Goal: Information Seeking & Learning: Learn about a topic

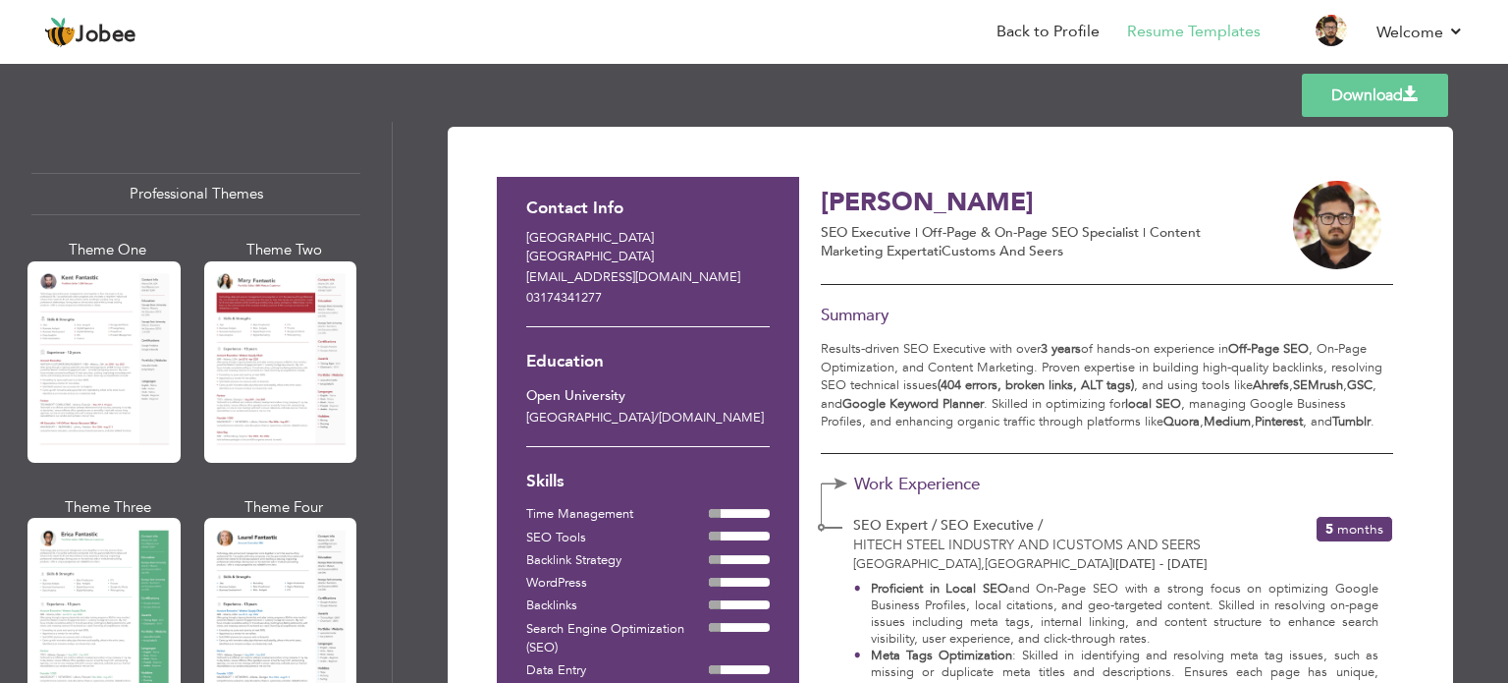
scroll to position [1359, 0]
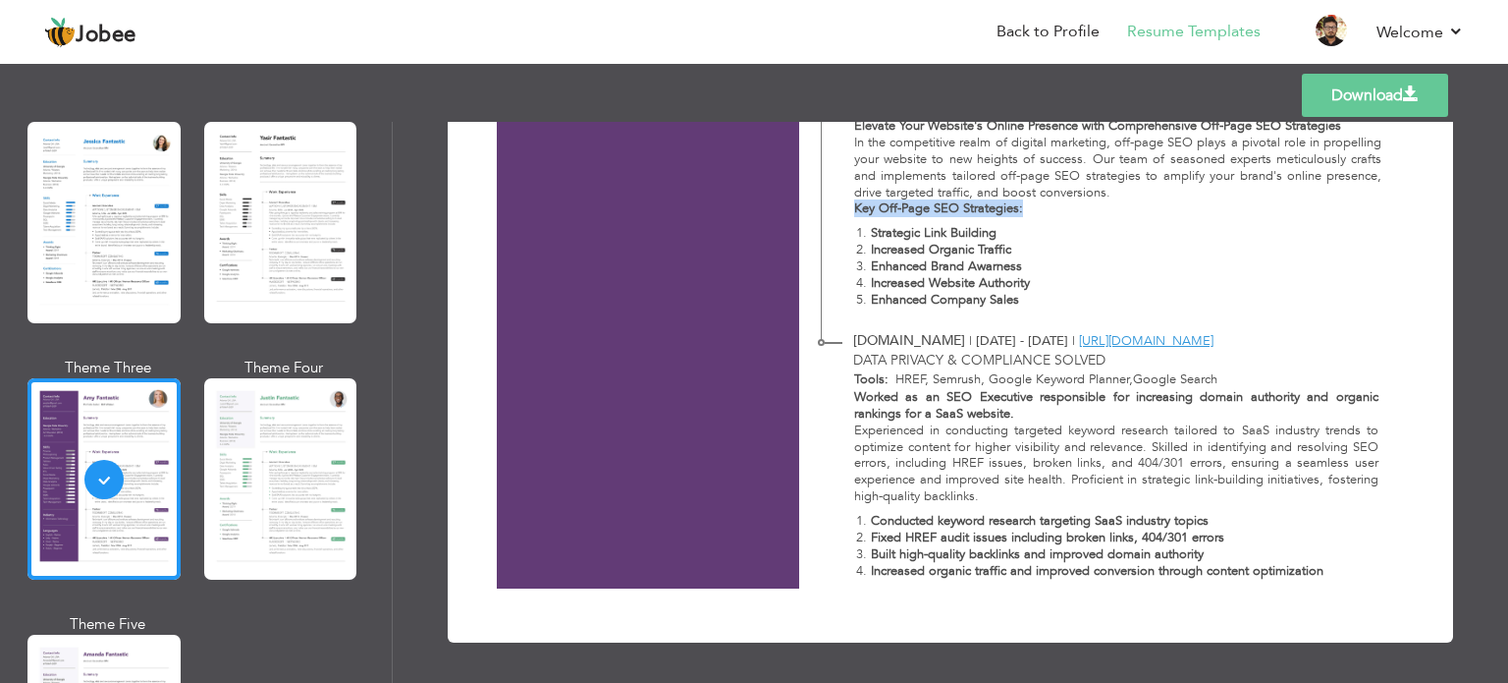
click at [1018, 210] on strong "Key Off-Page SEO Strategies:" at bounding box center [938, 208] width 169 height 18
click at [1018, 211] on strong "Key Off-Page SEO Strategies:" at bounding box center [938, 208] width 169 height 18
click at [1025, 208] on p "Key Off-Page SEO Strategies:" at bounding box center [1118, 208] width 528 height 17
drag, startPoint x: 1035, startPoint y: 205, endPoint x: 961, endPoint y: 214, distance: 74.2
click at [961, 214] on p "Key Off-Page SEO Strategies:" at bounding box center [1118, 208] width 528 height 17
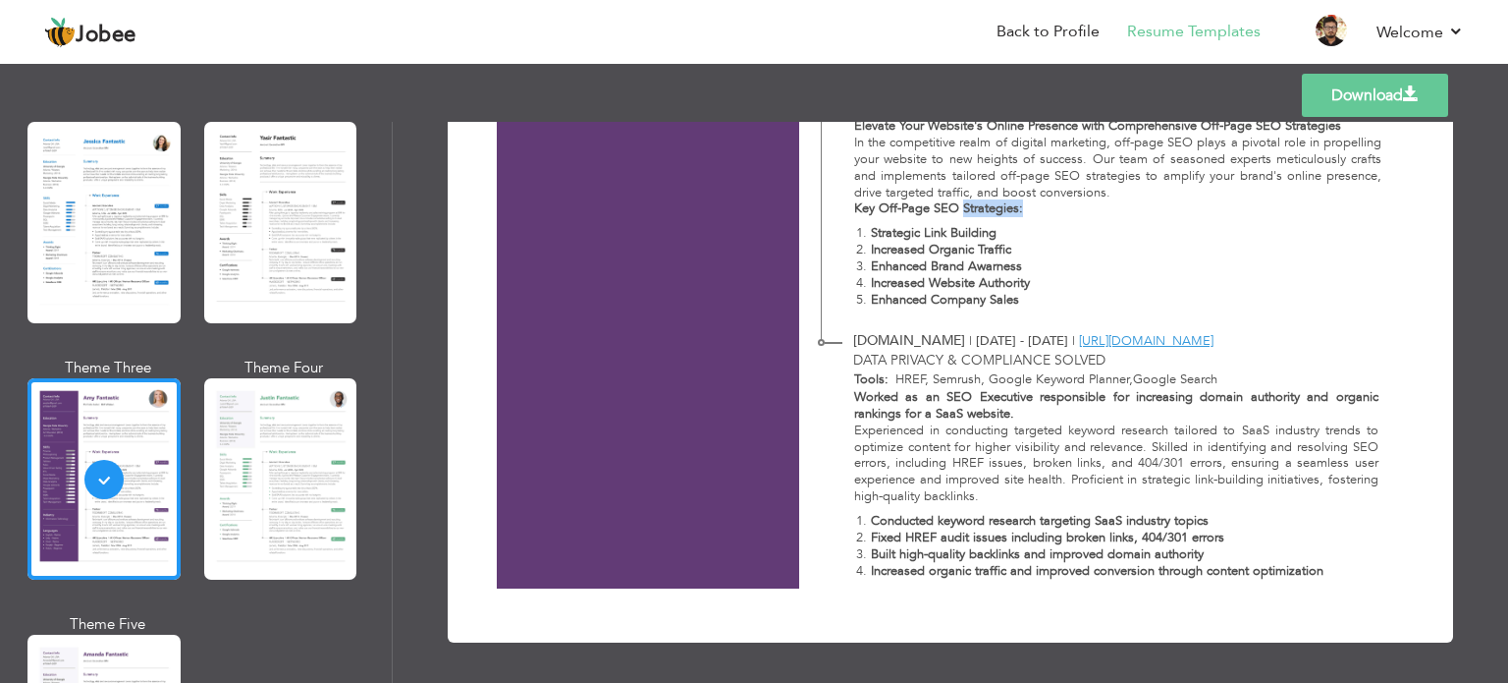
click at [975, 213] on strong "Key Off-Page SEO Strategies:" at bounding box center [938, 208] width 169 height 18
click at [970, 235] on strong "Strategic Link Building" at bounding box center [934, 233] width 126 height 18
drag, startPoint x: 970, startPoint y: 235, endPoint x: 899, endPoint y: 232, distance: 71.8
click at [899, 232] on strong "Strategic Link Building" at bounding box center [934, 233] width 126 height 18
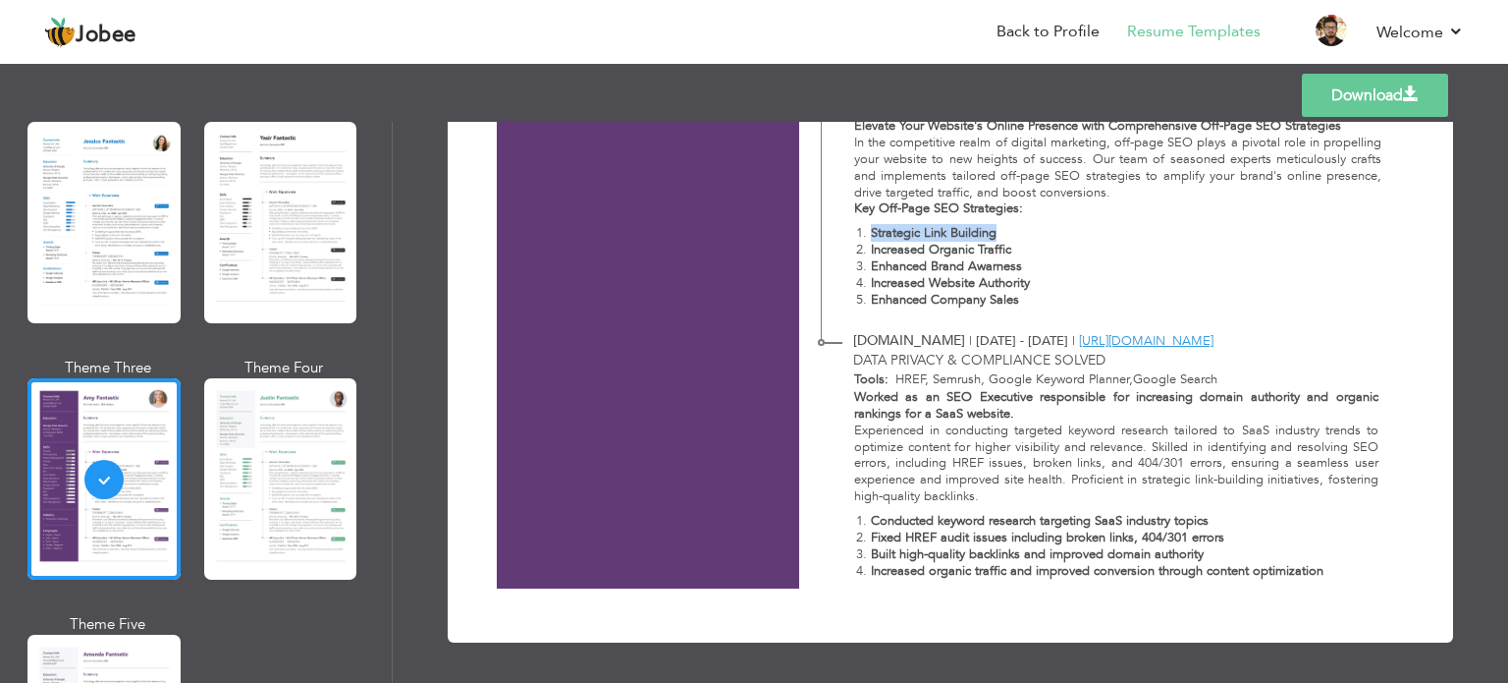
click at [899, 232] on strong "Strategic Link Building" at bounding box center [934, 233] width 126 height 18
drag, startPoint x: 899, startPoint y: 232, endPoint x: 963, endPoint y: 231, distance: 64.8
click at [963, 231] on strong "Strategic Link Building" at bounding box center [934, 233] width 126 height 18
click at [978, 244] on strong "Increased Organic Traffic" at bounding box center [941, 250] width 140 height 18
drag, startPoint x: 978, startPoint y: 244, endPoint x: 880, endPoint y: 258, distance: 99.3
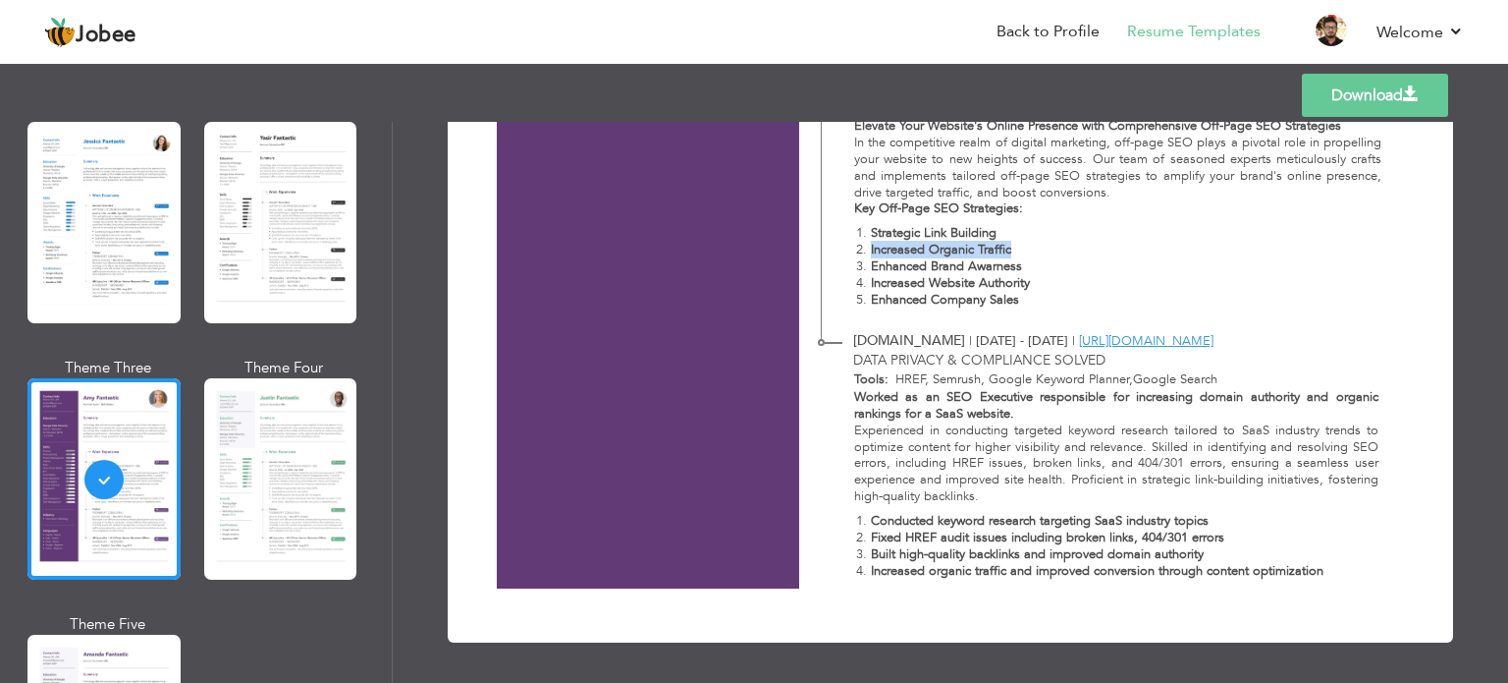
click at [880, 250] on strong "Increased Organic Traffic" at bounding box center [941, 250] width 140 height 18
click at [867, 259] on div at bounding box center [867, 259] width 0 height 0
click at [880, 266] on strong "Enhanced Brand Awarness" at bounding box center [946, 266] width 151 height 18
click at [1103, 400] on strong "Worked as an SEO Executive responsible for increasing domain authority and orga…" at bounding box center [1116, 405] width 524 height 34
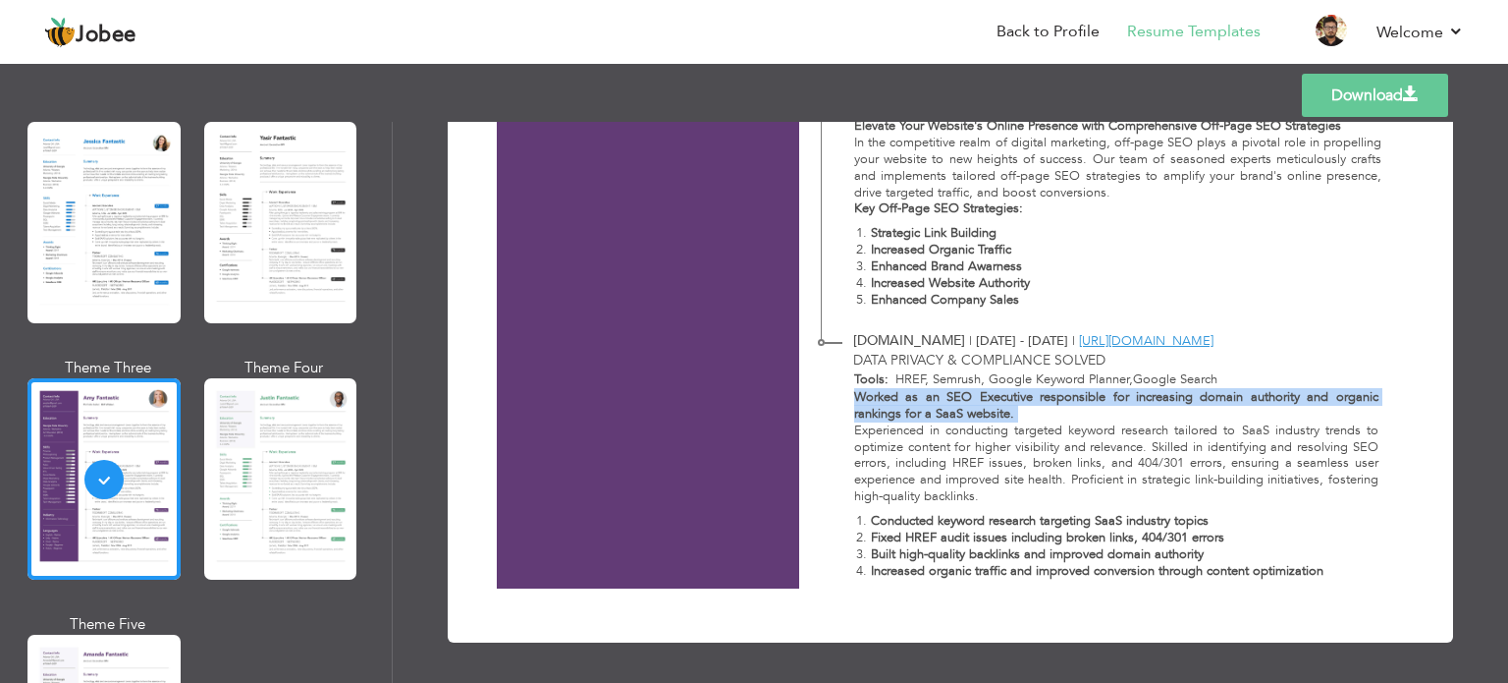
click at [1103, 400] on strong "Worked as an SEO Executive responsible for increasing domain authority and orga…" at bounding box center [1116, 405] width 524 height 34
click at [1103, 399] on strong "Worked as an SEO Executive responsible for increasing domain authority and orga…" at bounding box center [1116, 405] width 524 height 34
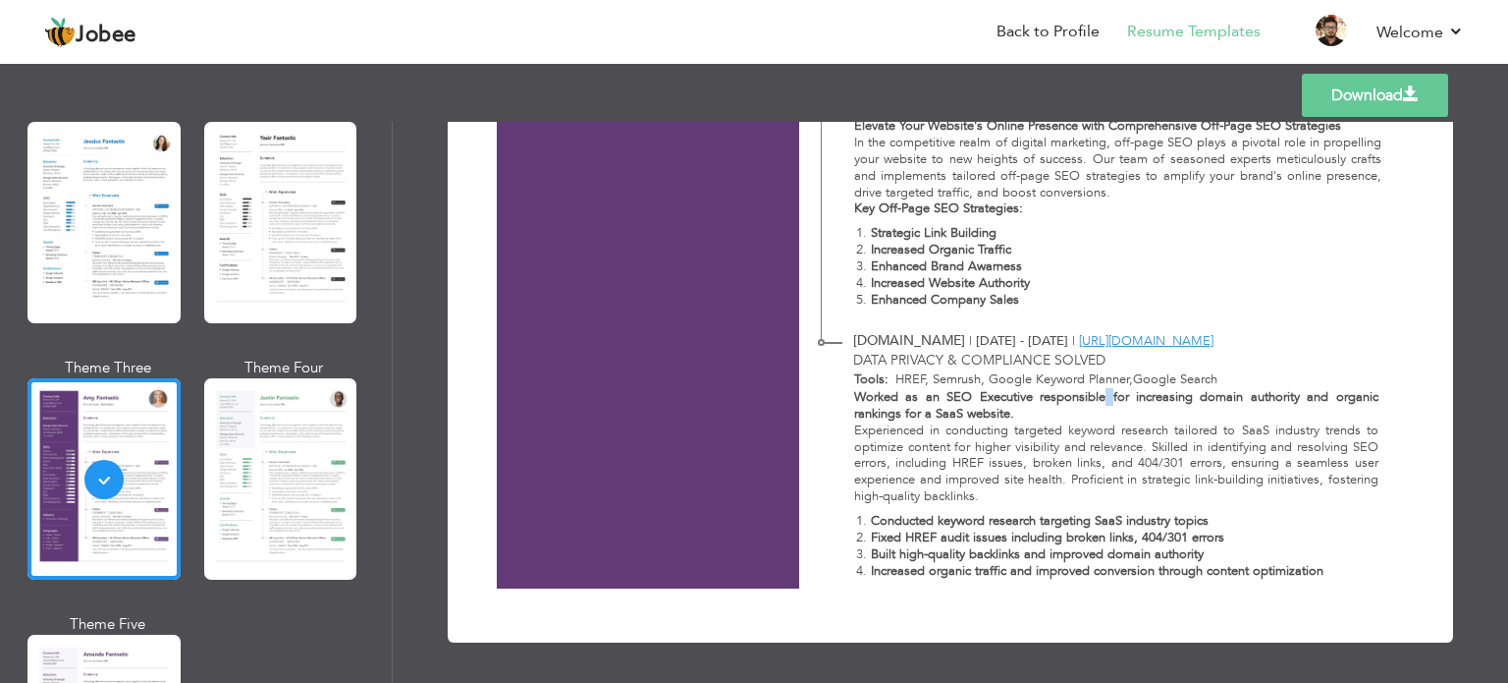
click at [1103, 399] on strong "Worked as an SEO Executive responsible for increasing domain authority and orga…" at bounding box center [1116, 405] width 524 height 34
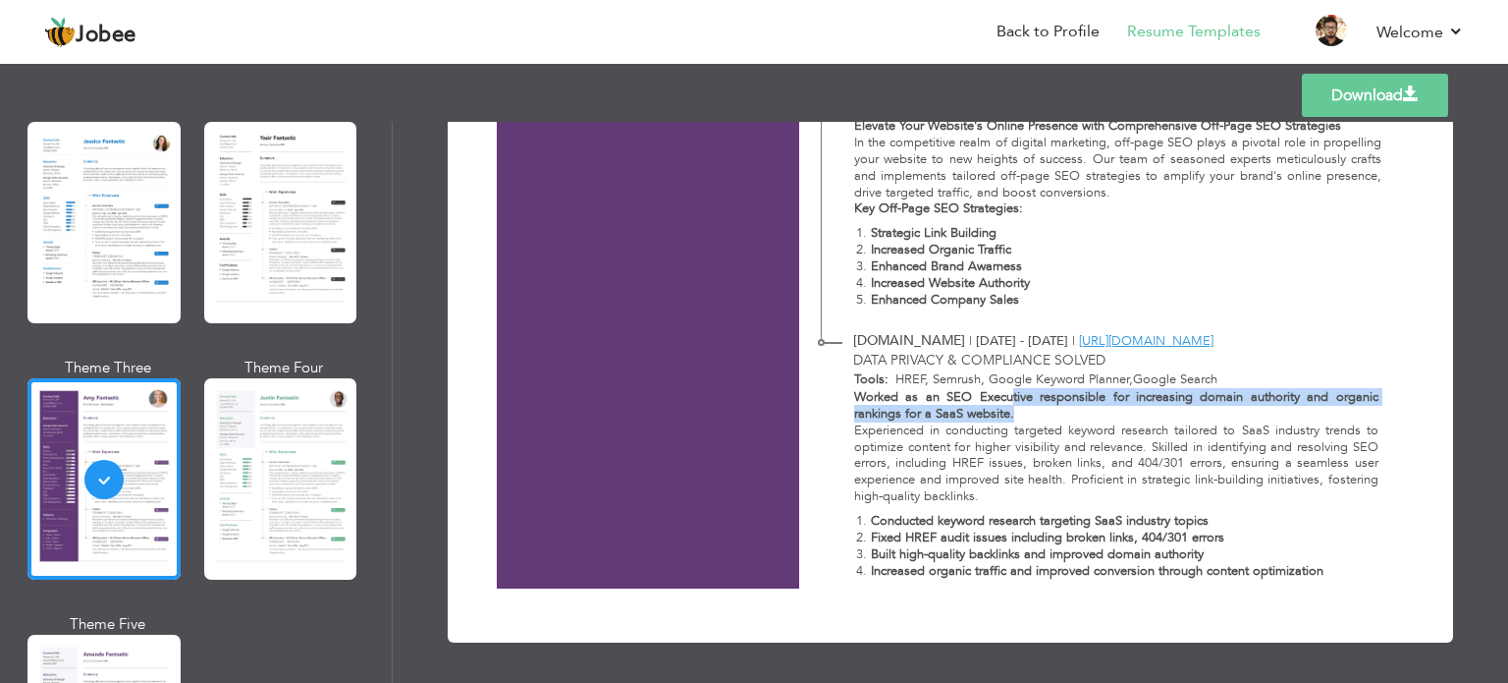
drag, startPoint x: 1035, startPoint y: 412, endPoint x: 1006, endPoint y: 395, distance: 34.4
click at [1006, 395] on p "Worked as an SEO Executive responsible for increasing domain authority and orga…" at bounding box center [1116, 405] width 524 height 33
click at [1013, 401] on strong "Worked as an SEO Executive responsible for increasing domain authority and orga…" at bounding box center [1116, 405] width 524 height 34
drag, startPoint x: 1008, startPoint y: 399, endPoint x: 1010, endPoint y: 419, distance: 20.7
click at [1010, 419] on p "Worked as an SEO Executive responsible for increasing domain authority and orga…" at bounding box center [1116, 405] width 524 height 33
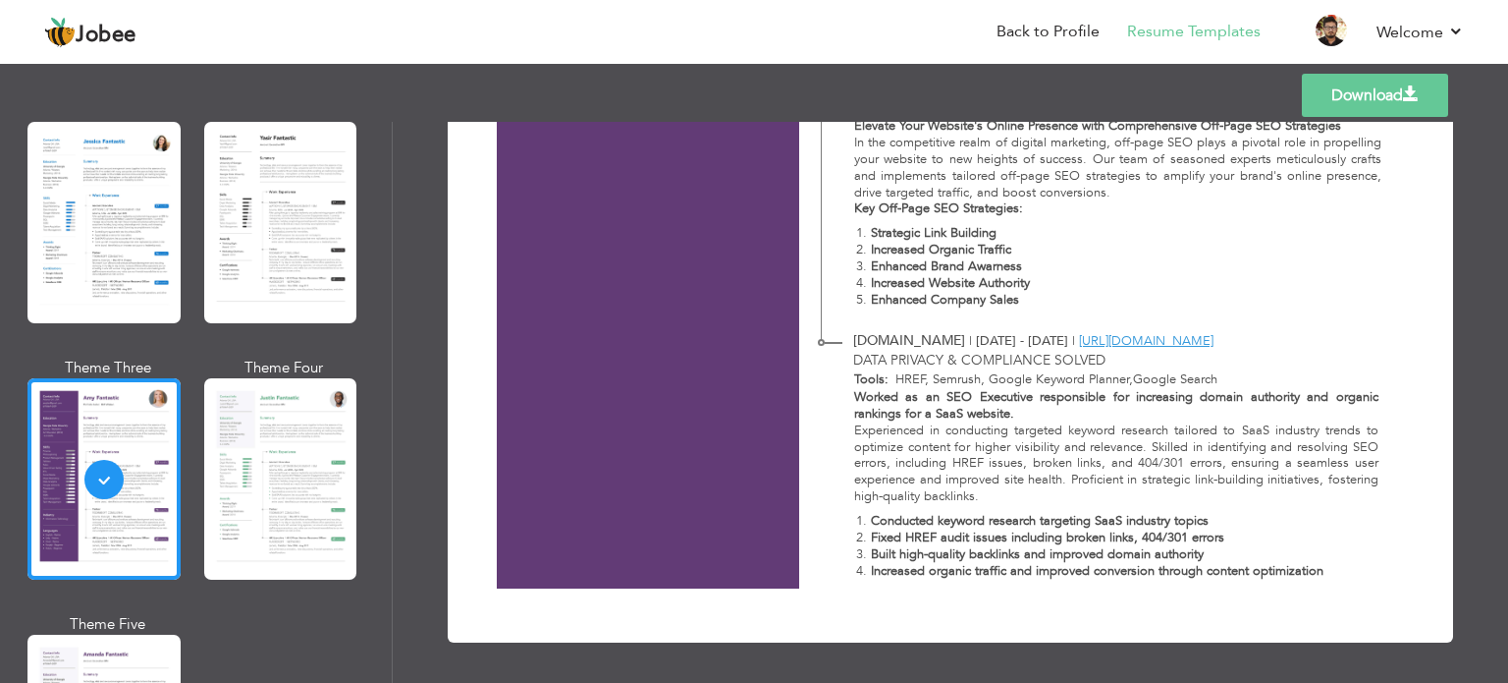
click at [1047, 524] on strong "Conducted keyword research targeting SaaS industry topics" at bounding box center [1040, 521] width 338 height 18
click at [1096, 519] on strong "Conducted keyword research targeting SaaS industry topics" at bounding box center [1040, 521] width 338 height 18
drag, startPoint x: 1096, startPoint y: 519, endPoint x: 1220, endPoint y: 519, distance: 123.7
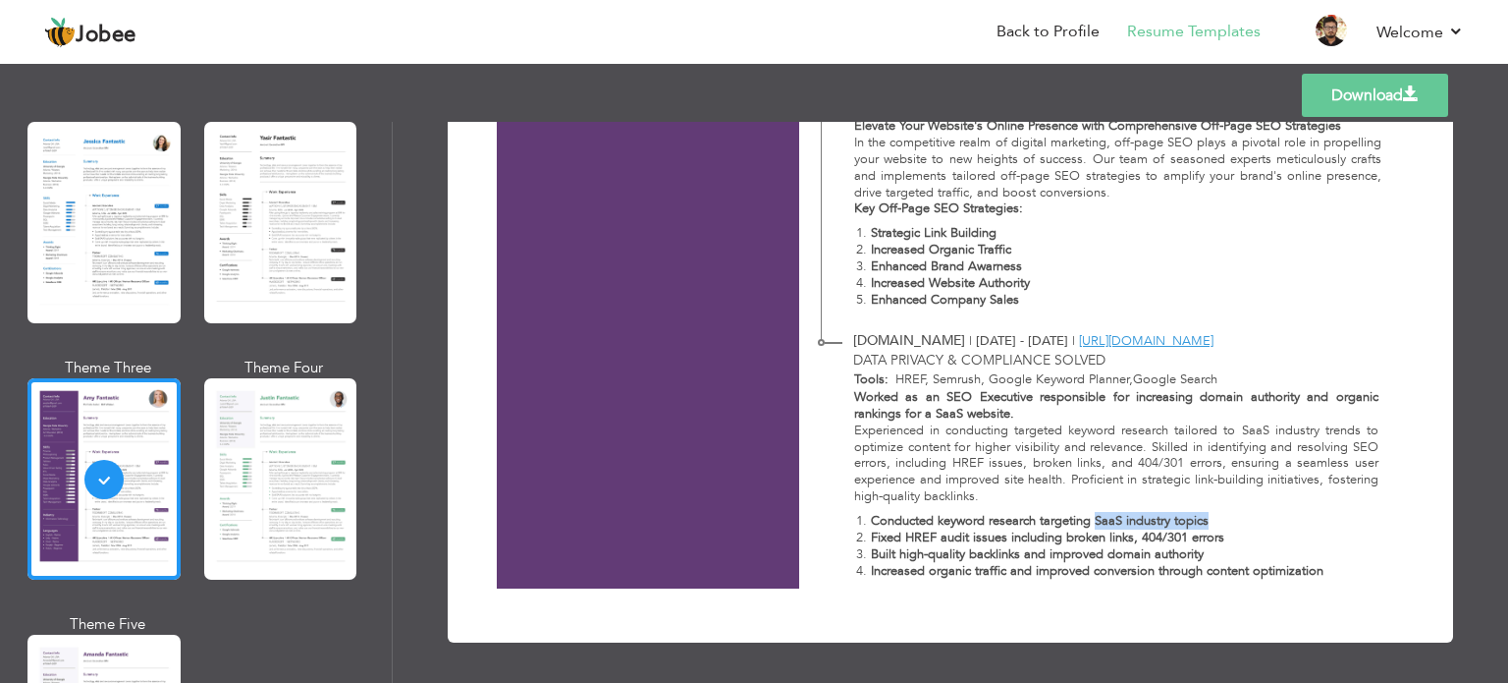
click at [1220, 519] on p "Conducted keyword research targeting SaaS industry topics" at bounding box center [1125, 521] width 508 height 17
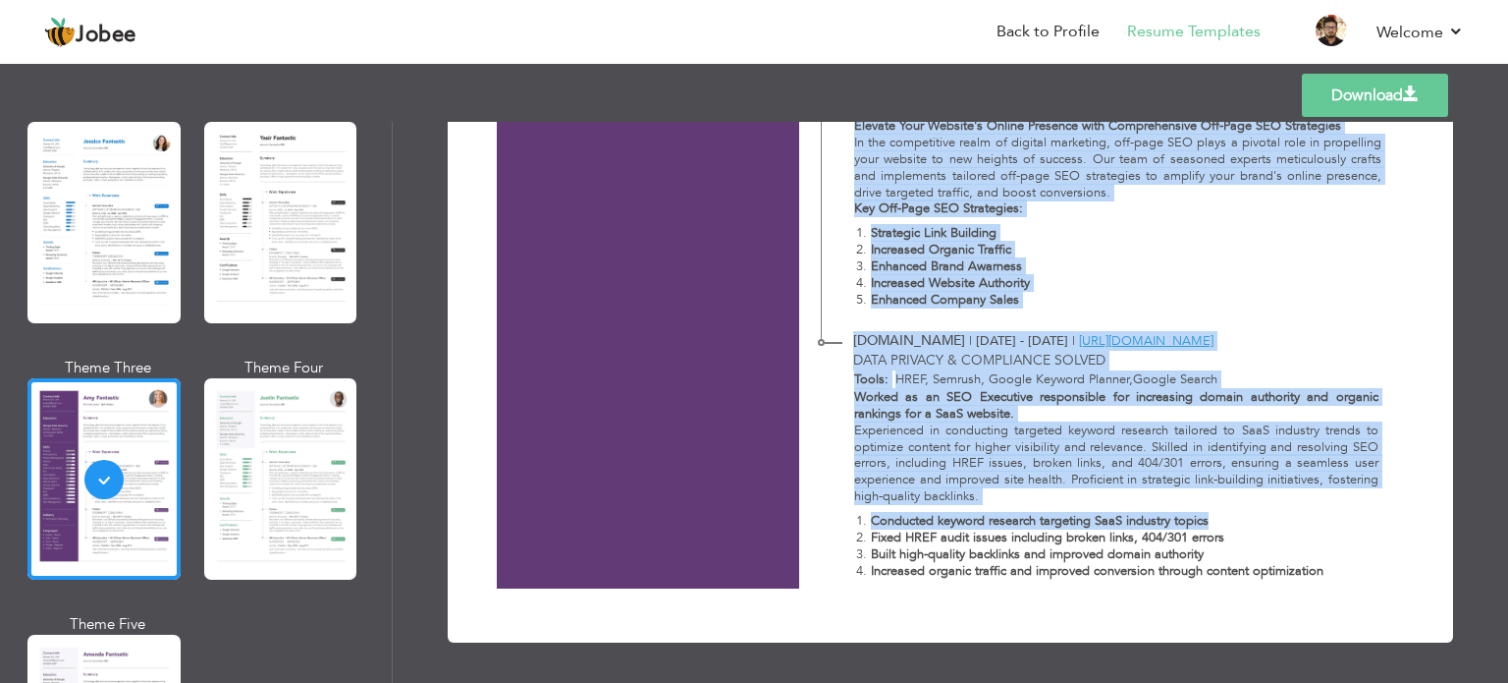
drag, startPoint x: 1259, startPoint y: 516, endPoint x: 785, endPoint y: 527, distance: 474.5
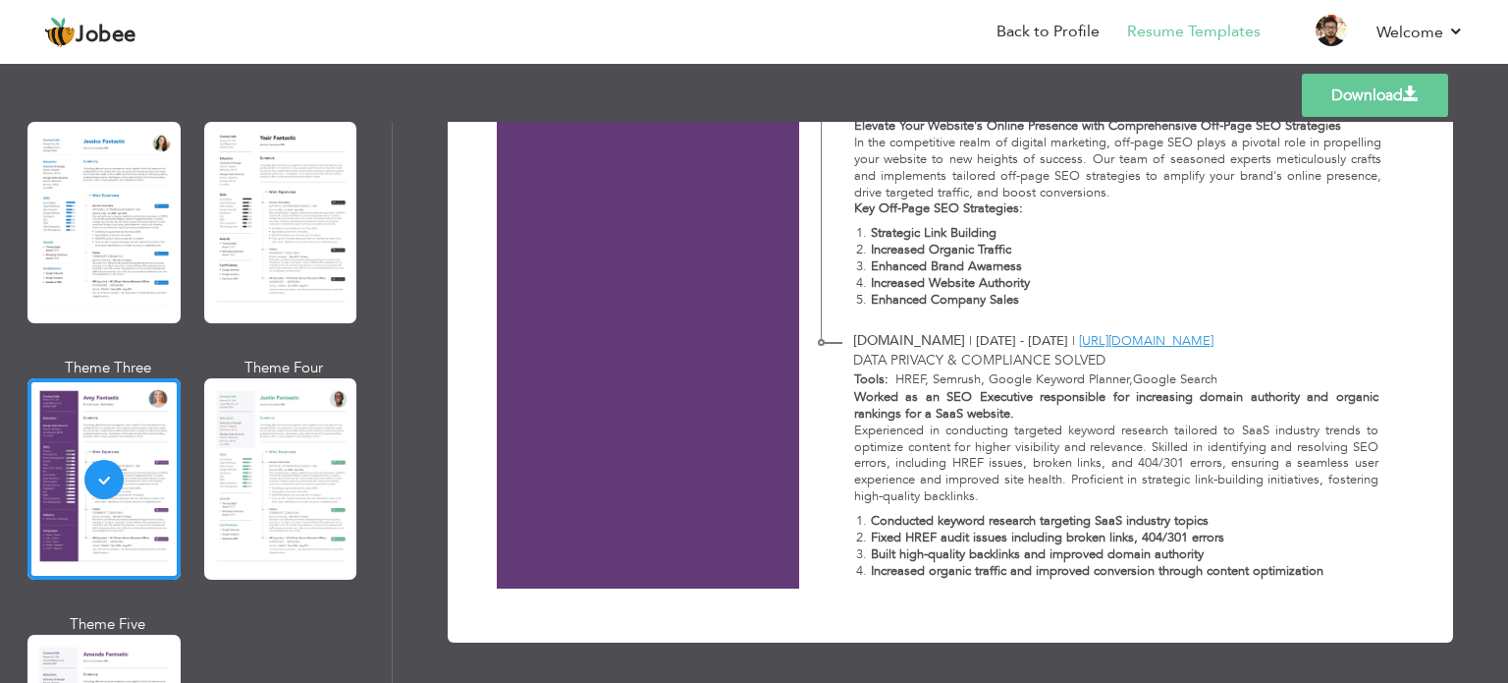
click at [878, 542] on strong "Fixed HREF audit issues including broken links, 404/301 errors" at bounding box center [1048, 537] width 354 height 18
drag, startPoint x: 878, startPoint y: 542, endPoint x: 1240, endPoint y: 541, distance: 362.4
click at [1240, 541] on p "Fixed HREF audit issues including broken links, 404/301 errors" at bounding box center [1125, 537] width 508 height 17
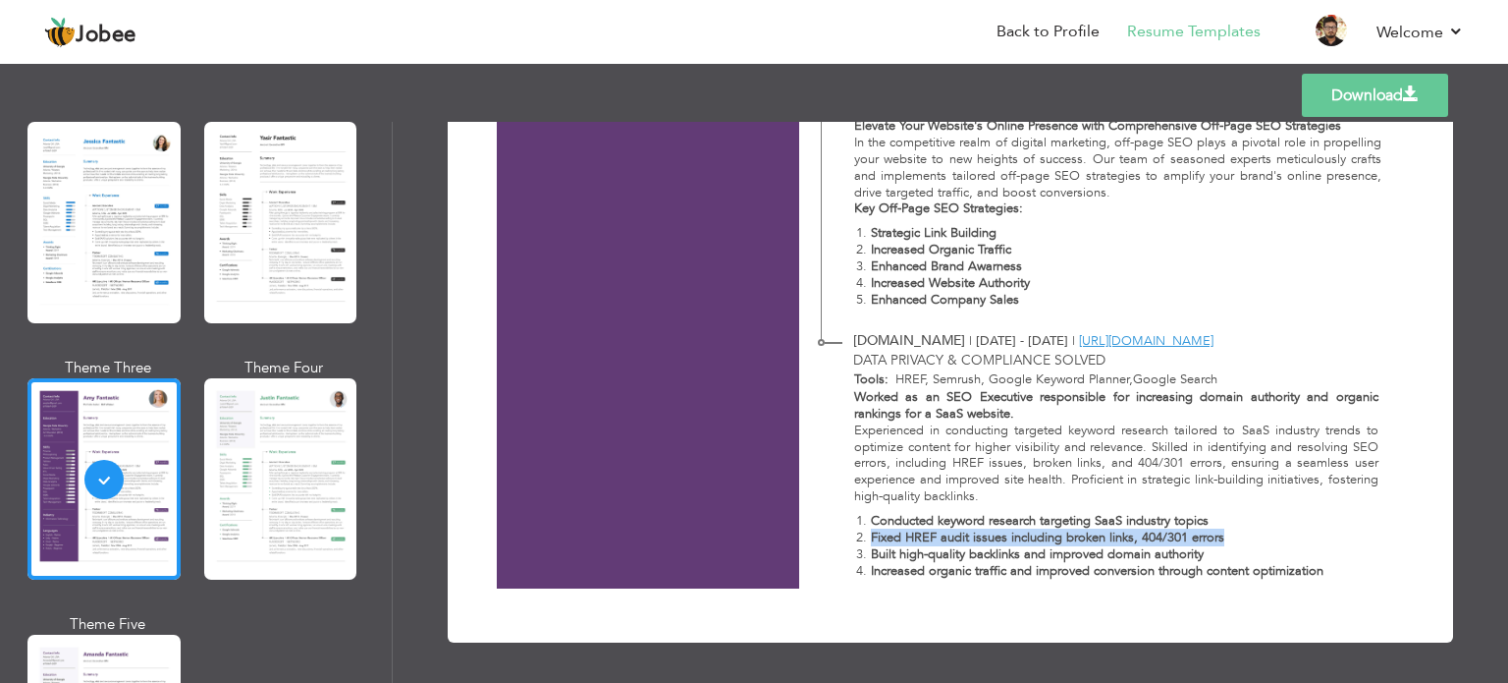
click at [1240, 541] on p "Fixed HREF audit issues including broken links, 404/301 errors" at bounding box center [1125, 537] width 508 height 17
click at [1241, 550] on p "Built high-quality backlinks and improved domain authority" at bounding box center [1125, 554] width 508 height 17
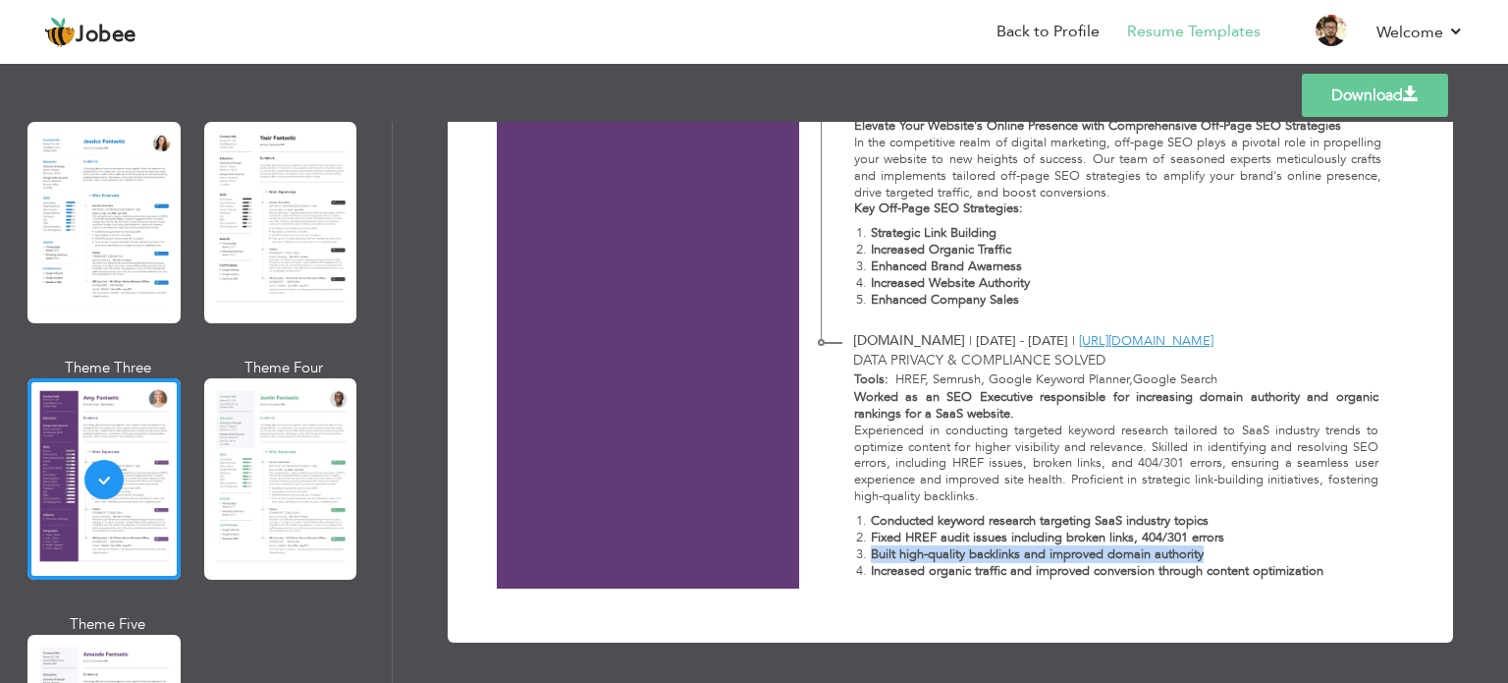
click at [1241, 550] on p "Built high-quality backlinks and improved domain authority" at bounding box center [1125, 554] width 508 height 17
click at [1342, 569] on p "Increased organic traffic and improved conversion through content optimization" at bounding box center [1125, 571] width 508 height 17
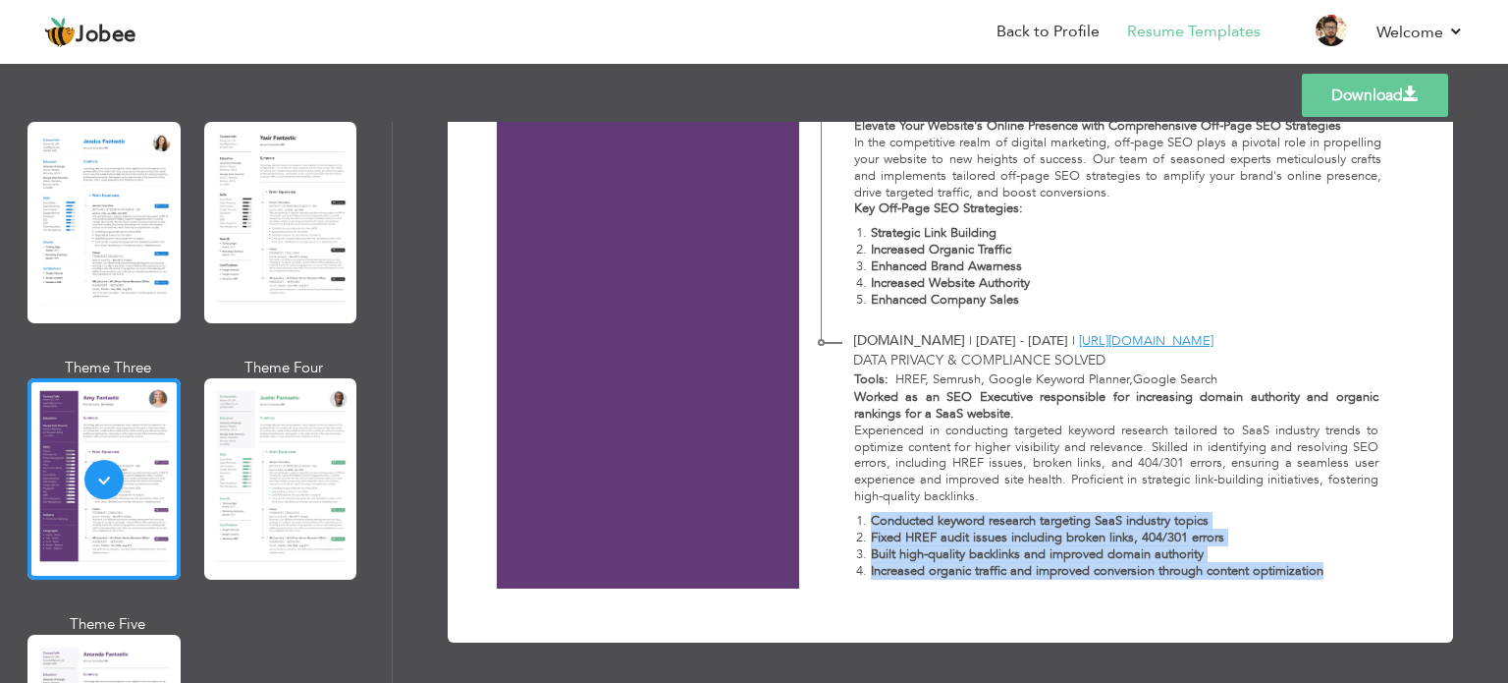
drag, startPoint x: 1344, startPoint y: 569, endPoint x: 856, endPoint y: 518, distance: 489.8
click at [856, 518] on ol "Conducted keyword research targeting SaaS industry topics Fixed HREF audit issu…" at bounding box center [1116, 546] width 524 height 67
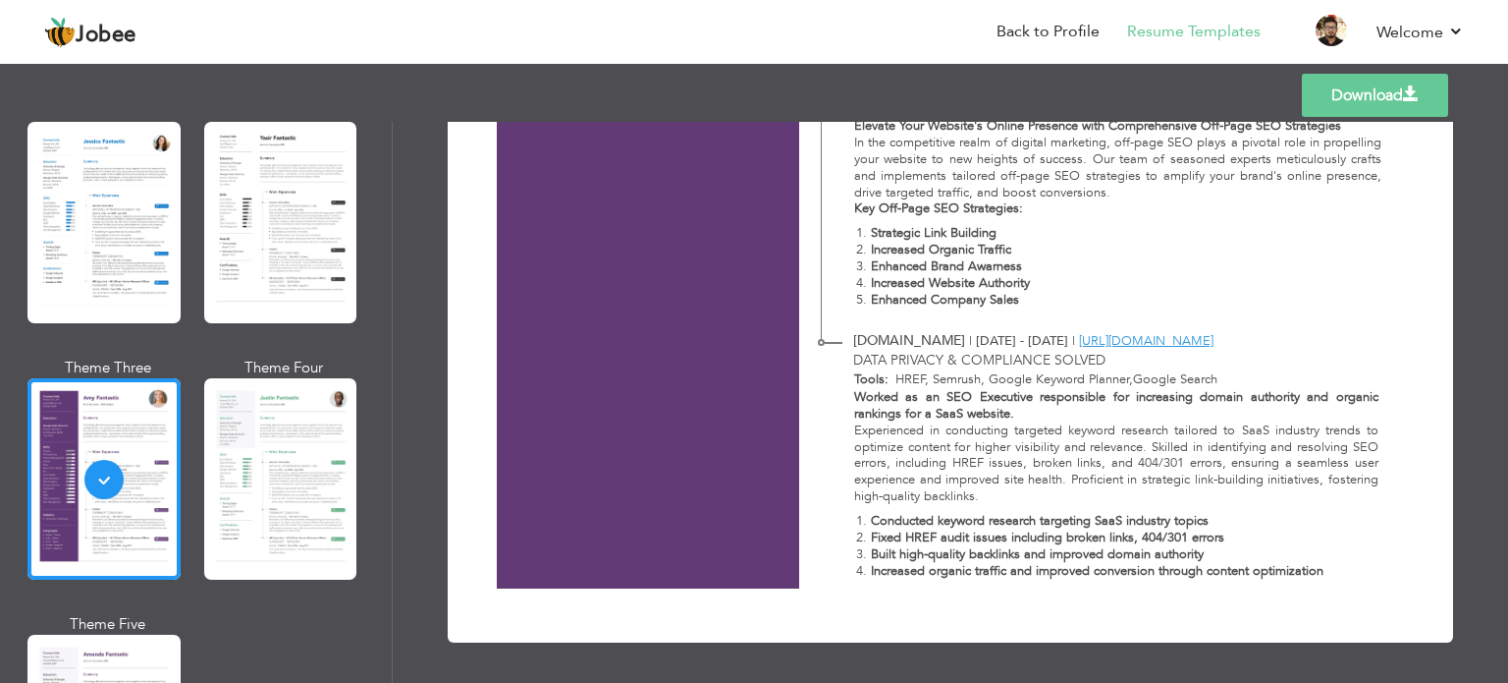
click at [871, 519] on li "Conducted keyword research targeting SaaS industry topics" at bounding box center [1125, 521] width 508 height 17
click at [871, 537] on strong "Fixed HREF audit issues including broken links, 404/301 errors" at bounding box center [1048, 537] width 354 height 18
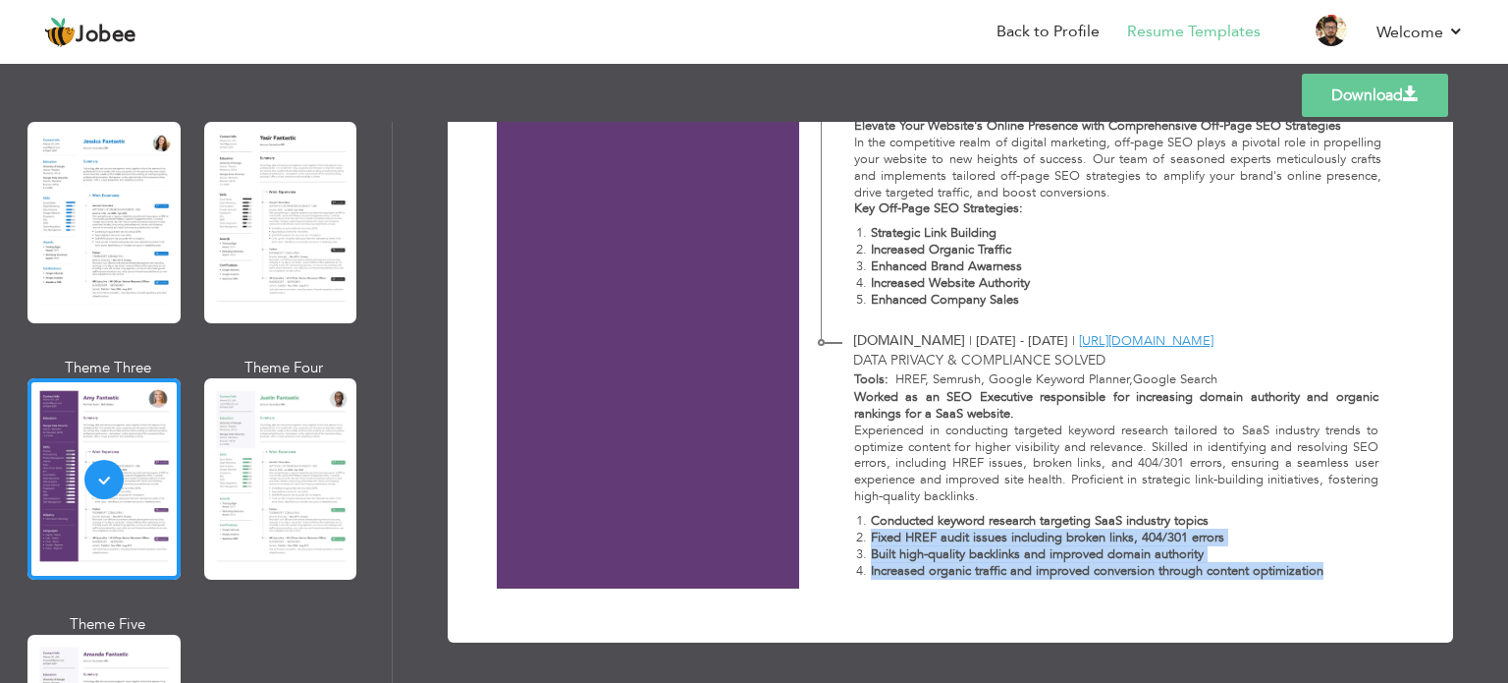
drag, startPoint x: 866, startPoint y: 537, endPoint x: 1289, endPoint y: 579, distance: 425.4
click at [1289, 579] on div "Worked as an SEO Executive responsible for increasing domain authority and orga…" at bounding box center [1105, 488] width 569 height 198
